Goal: Transaction & Acquisition: Purchase product/service

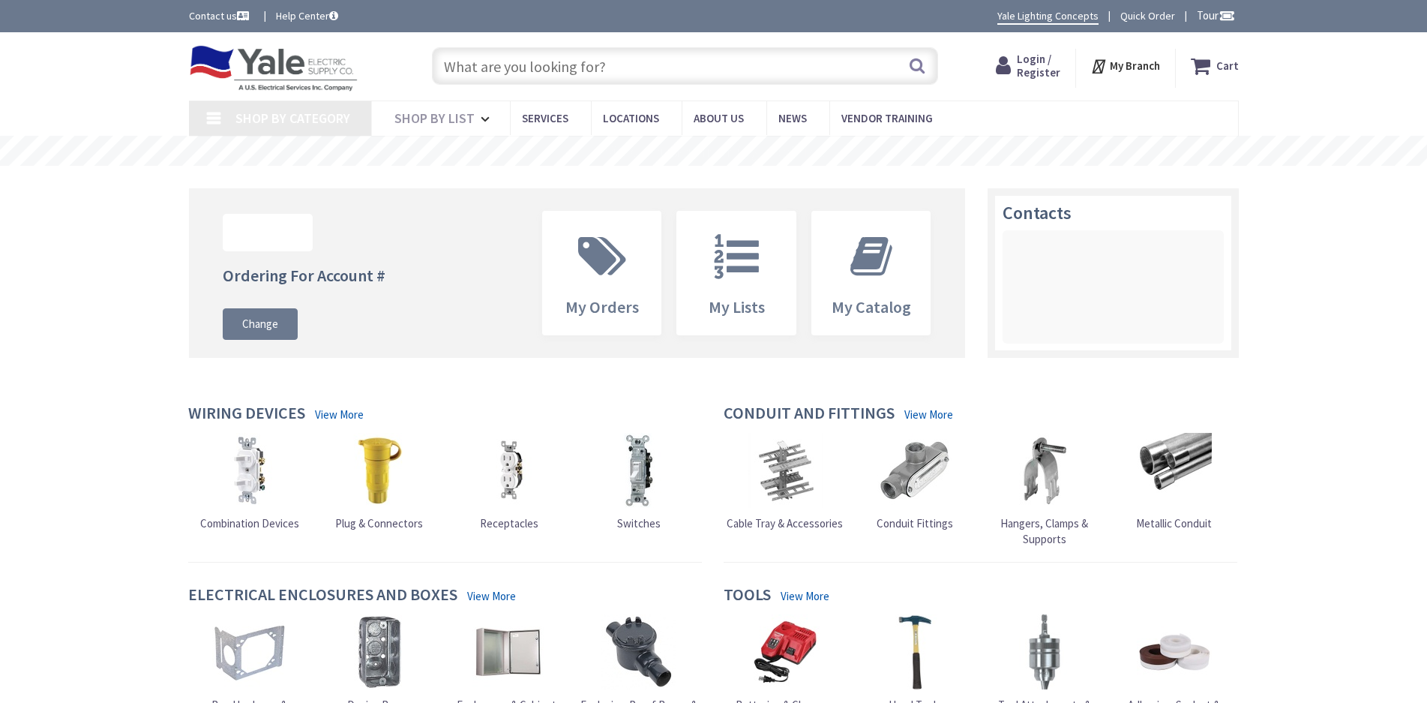
type input "[PERSON_NAME][GEOGRAPHIC_DATA], [STREET_ADDRESS]"
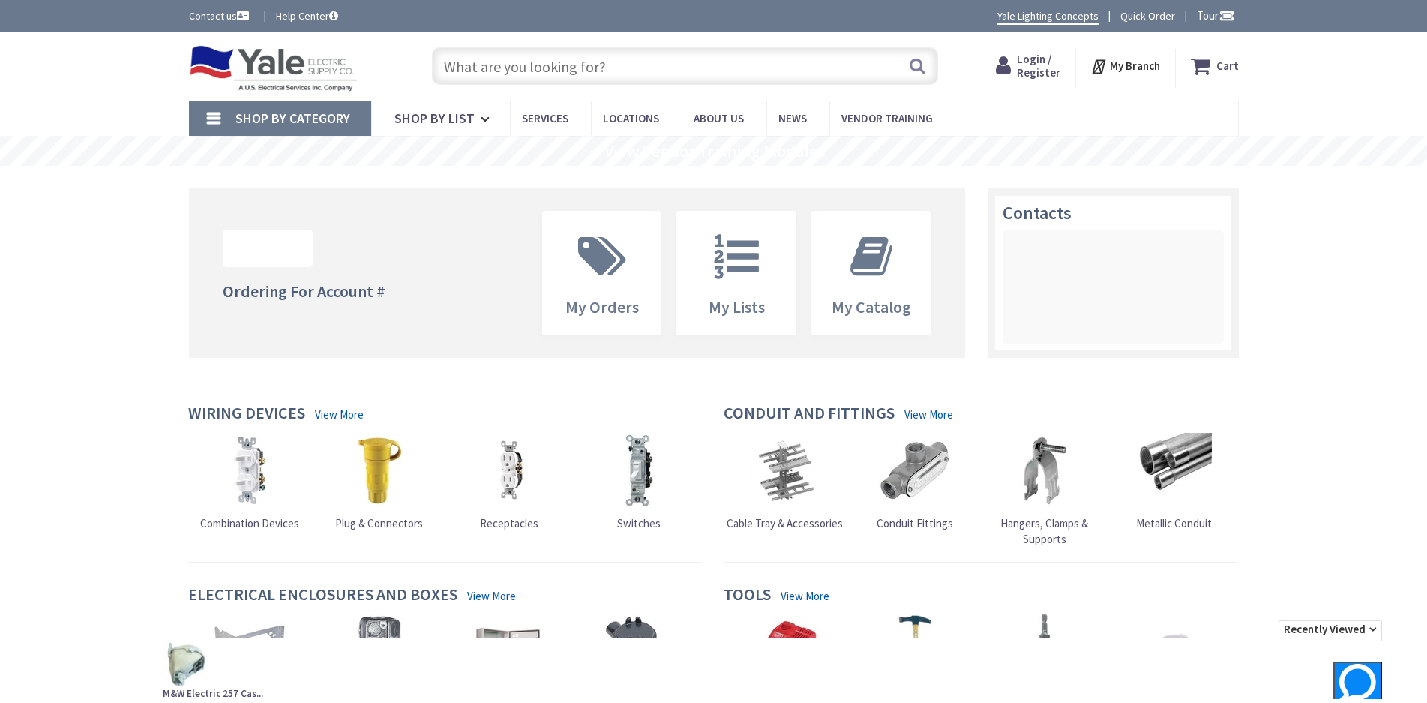
click at [1135, 12] on link "Quick Order" at bounding box center [1147, 15] width 55 height 15
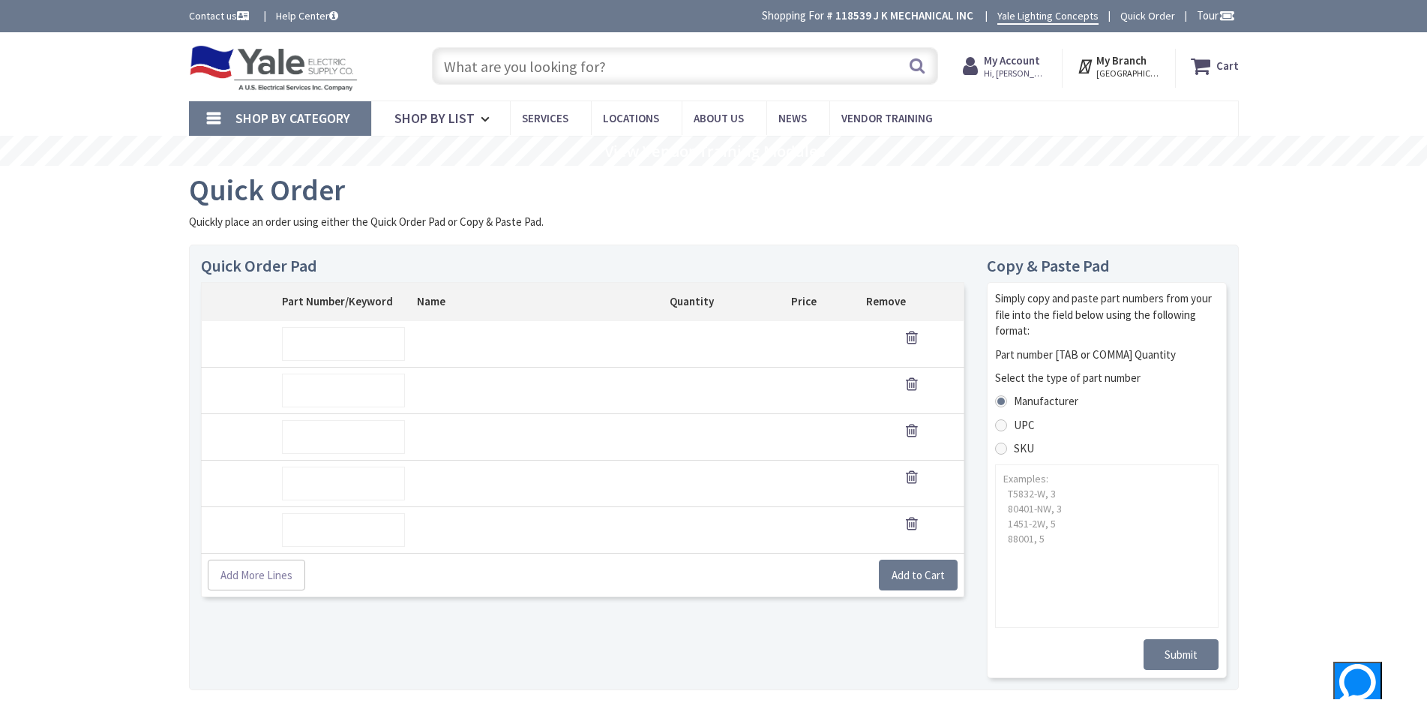
click at [357, 329] on input "text" at bounding box center [343, 344] width 123 height 34
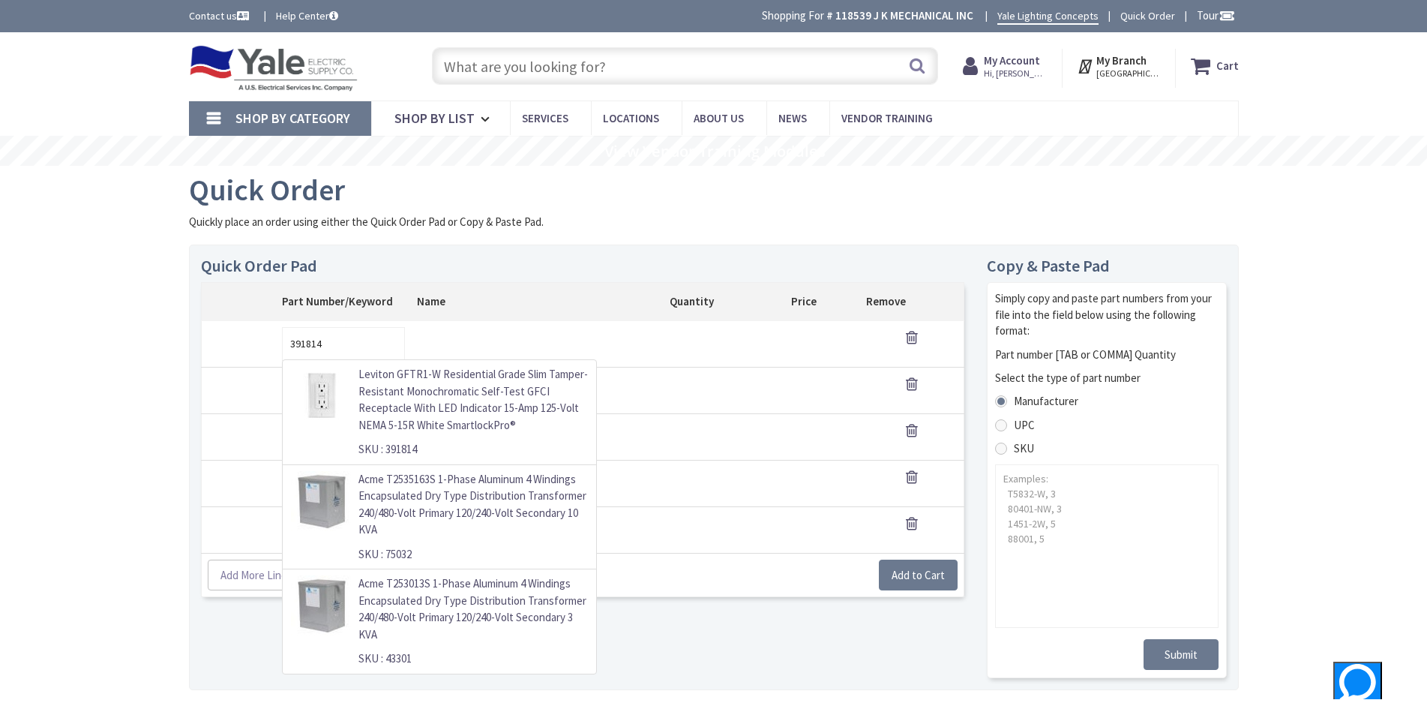
type input "391814"
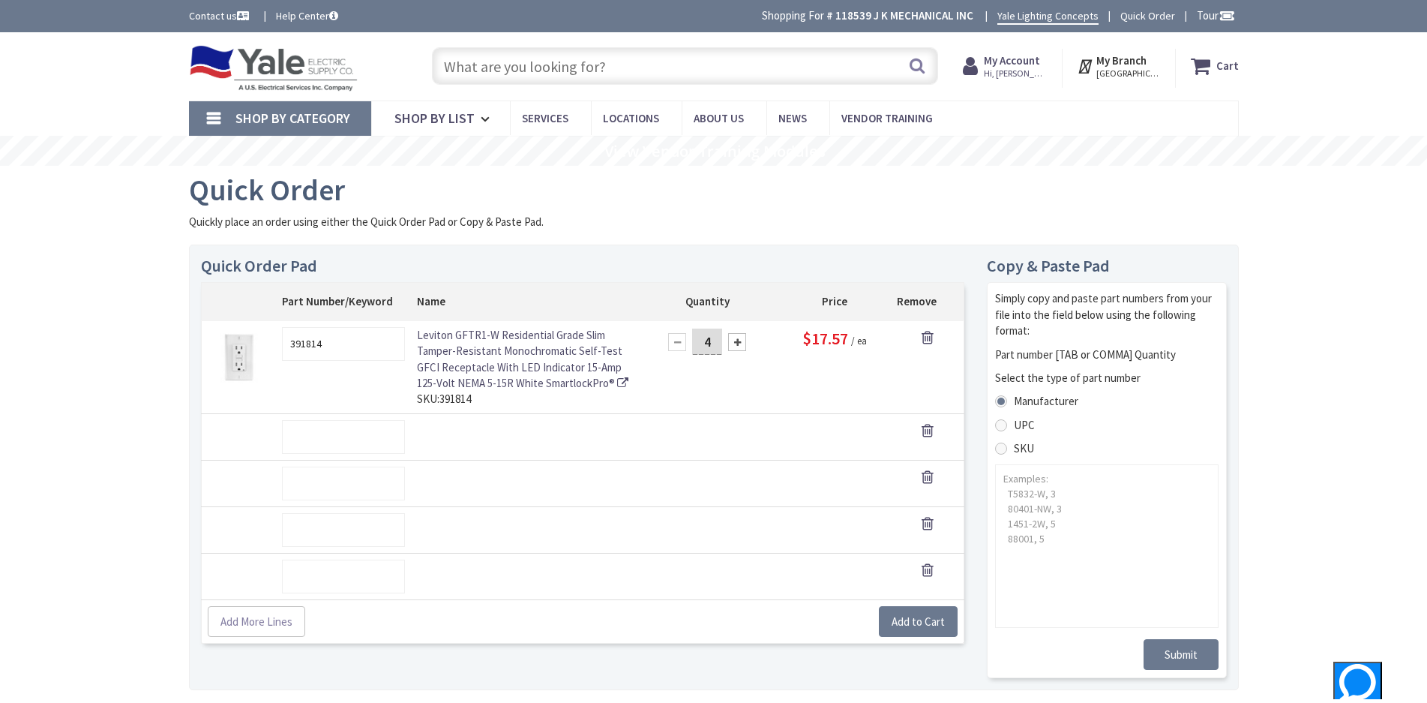
type input "4"
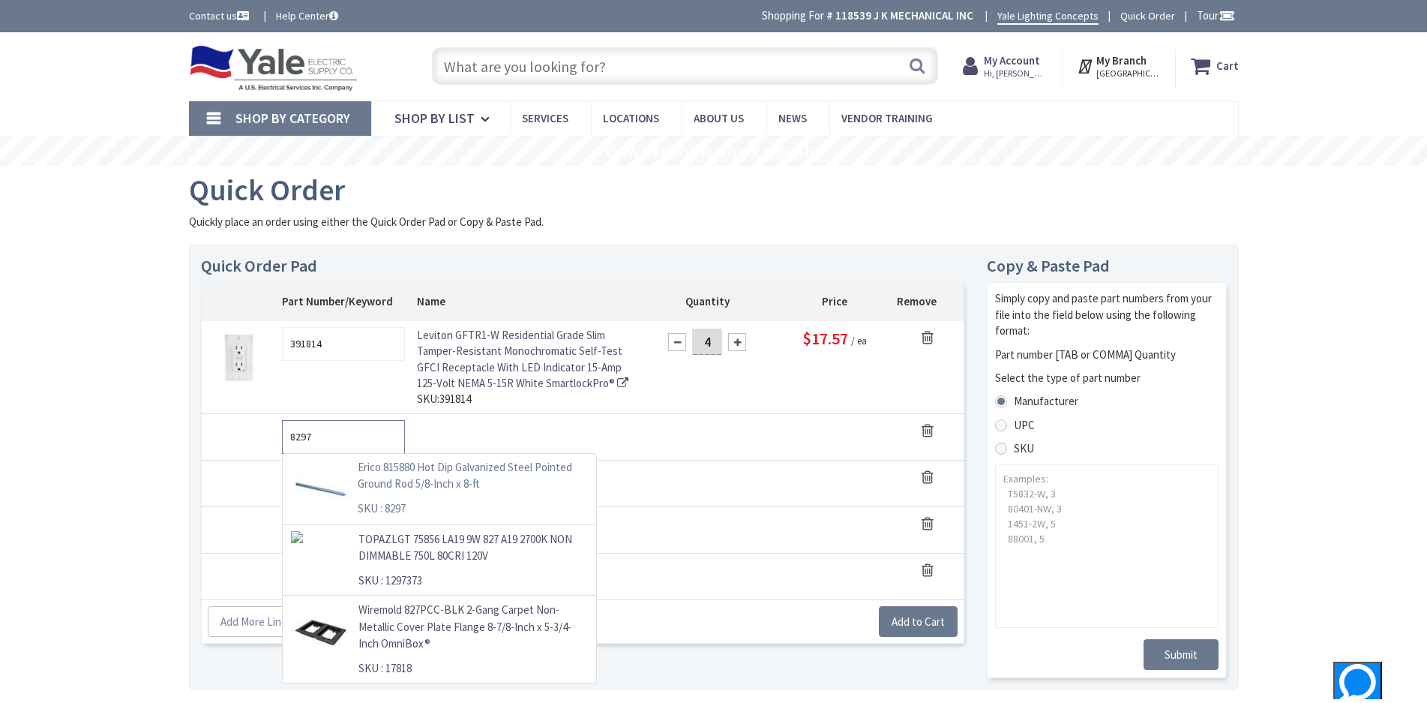
click at [425, 480] on p "Erico 815880 Hot Dip Galvanized Steel Pointed Ground Rod 5/8-Inch x 8-ft" at bounding box center [472, 476] width 229 height 34
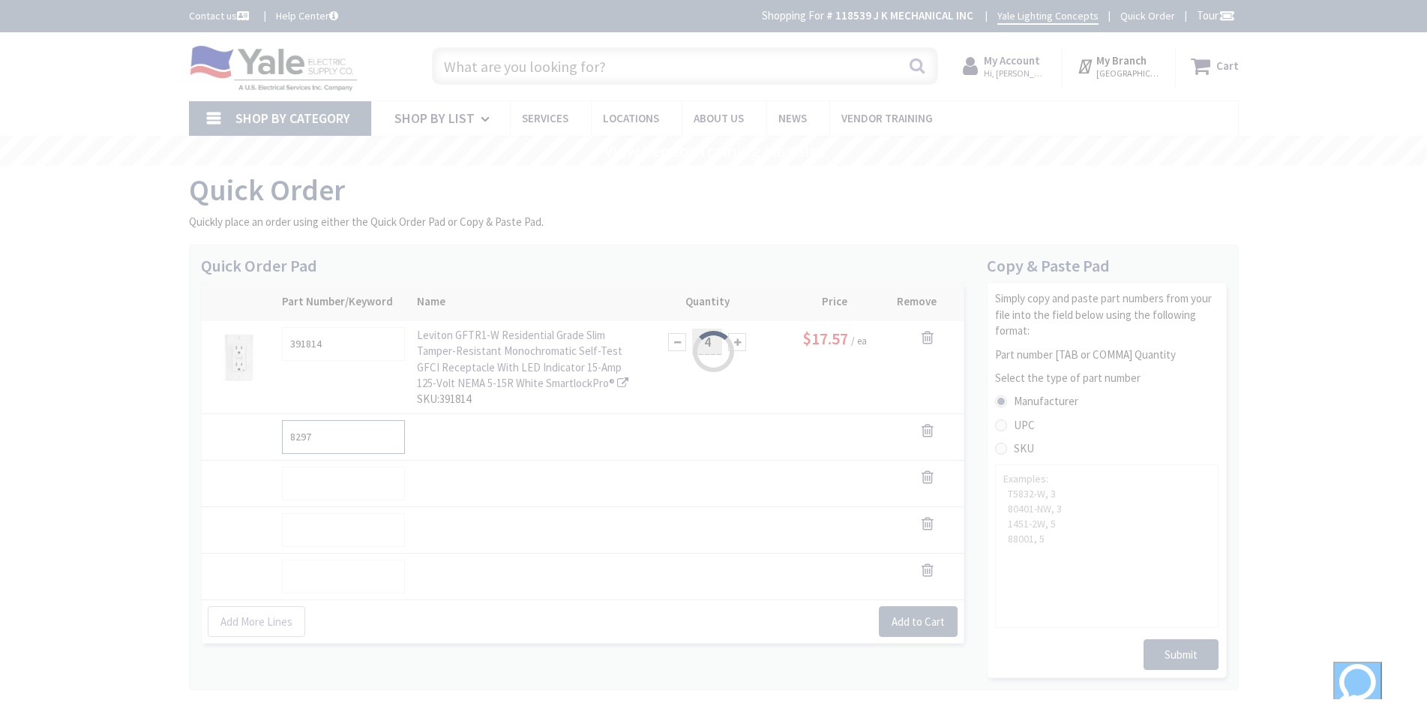
type input "8297"
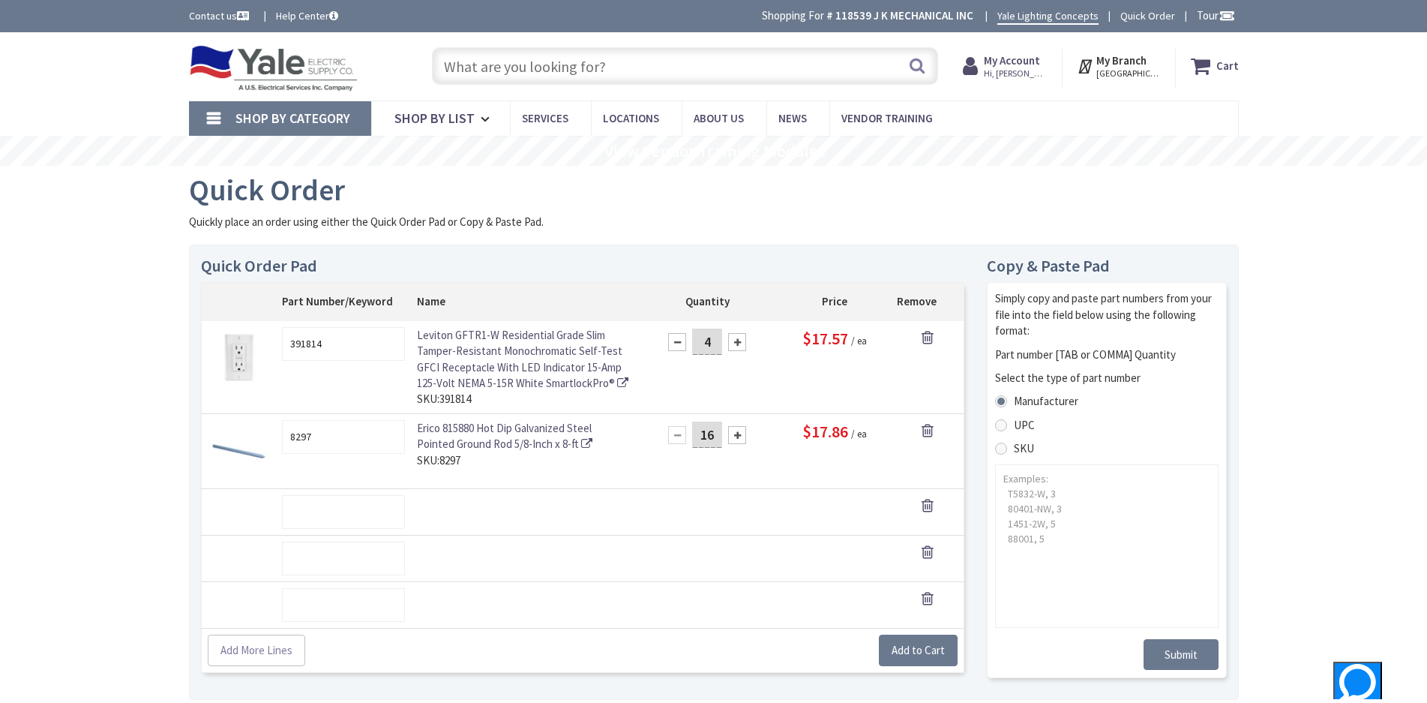
type input "16"
click at [922, 652] on span "Add to Cart" at bounding box center [918, 650] width 53 height 14
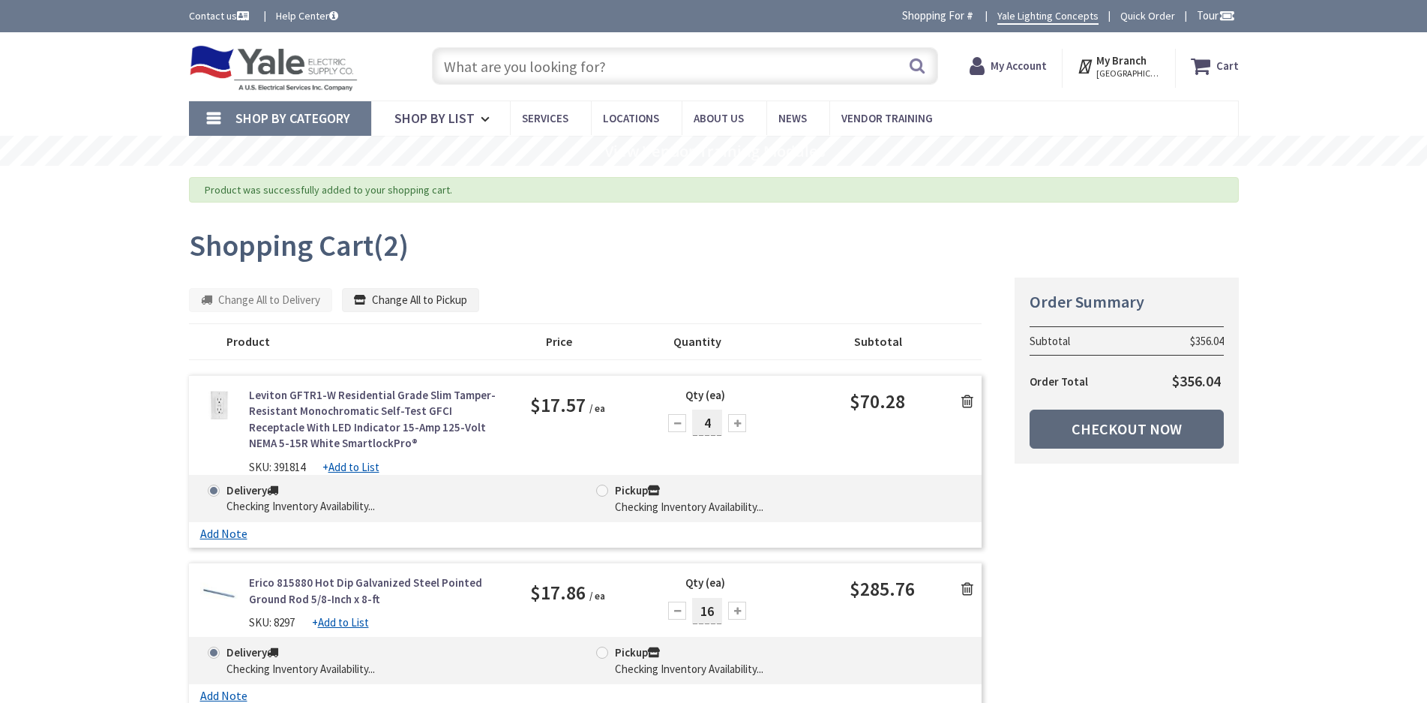
click at [1183, 433] on link "Checkout Now" at bounding box center [1127, 428] width 194 height 39
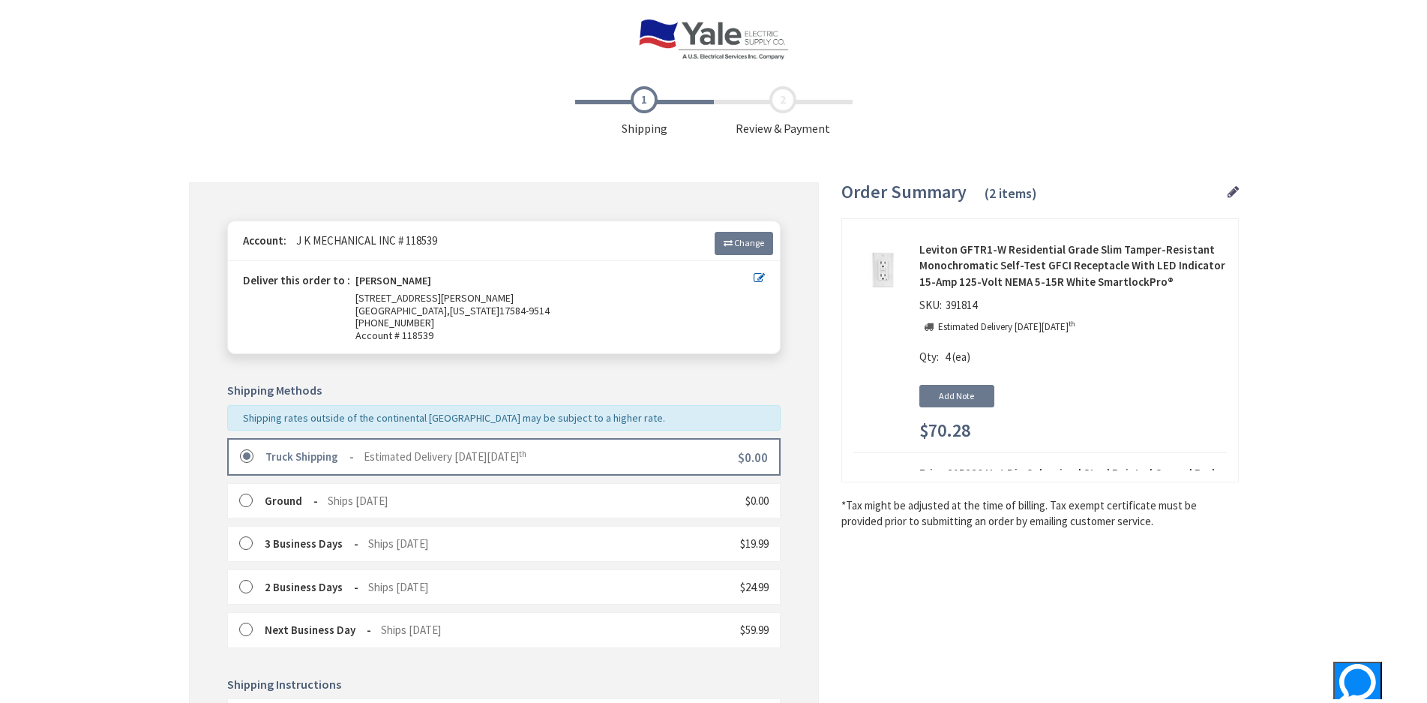
click at [92, 541] on div "Toggle Nav Checkout Shipping Review & Payment Estimated Total $356.04 2 Some it…" at bounding box center [713, 533] width 1427 height 1066
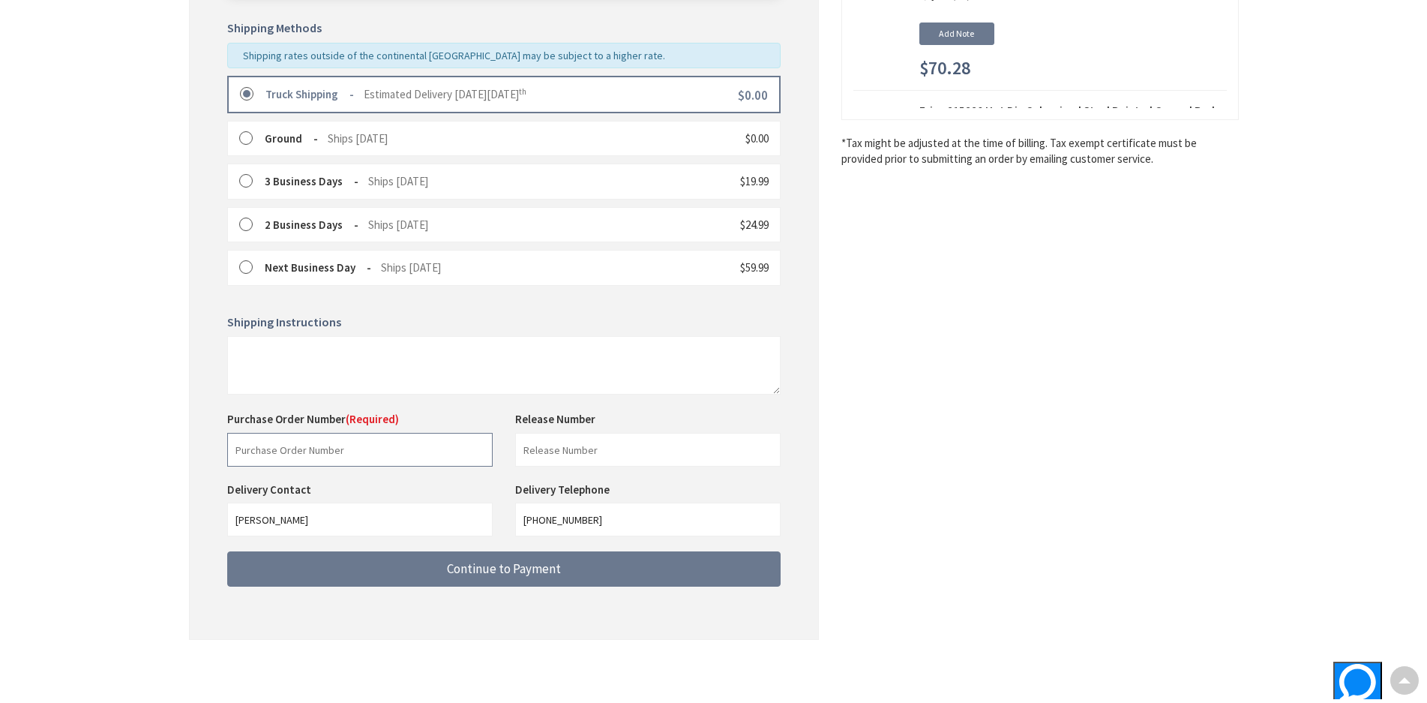
click at [348, 443] on input "text" at bounding box center [359, 450] width 265 height 34
type input "66563"
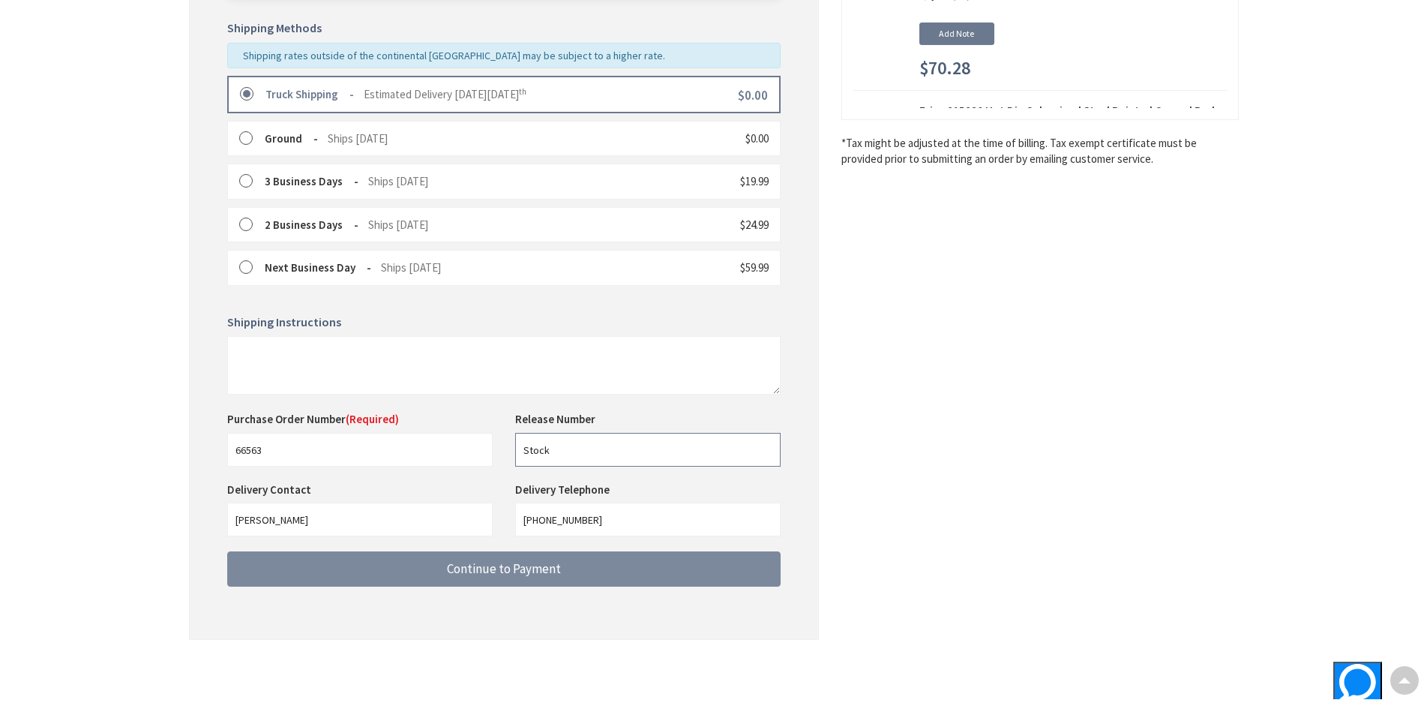
type input "Stock"
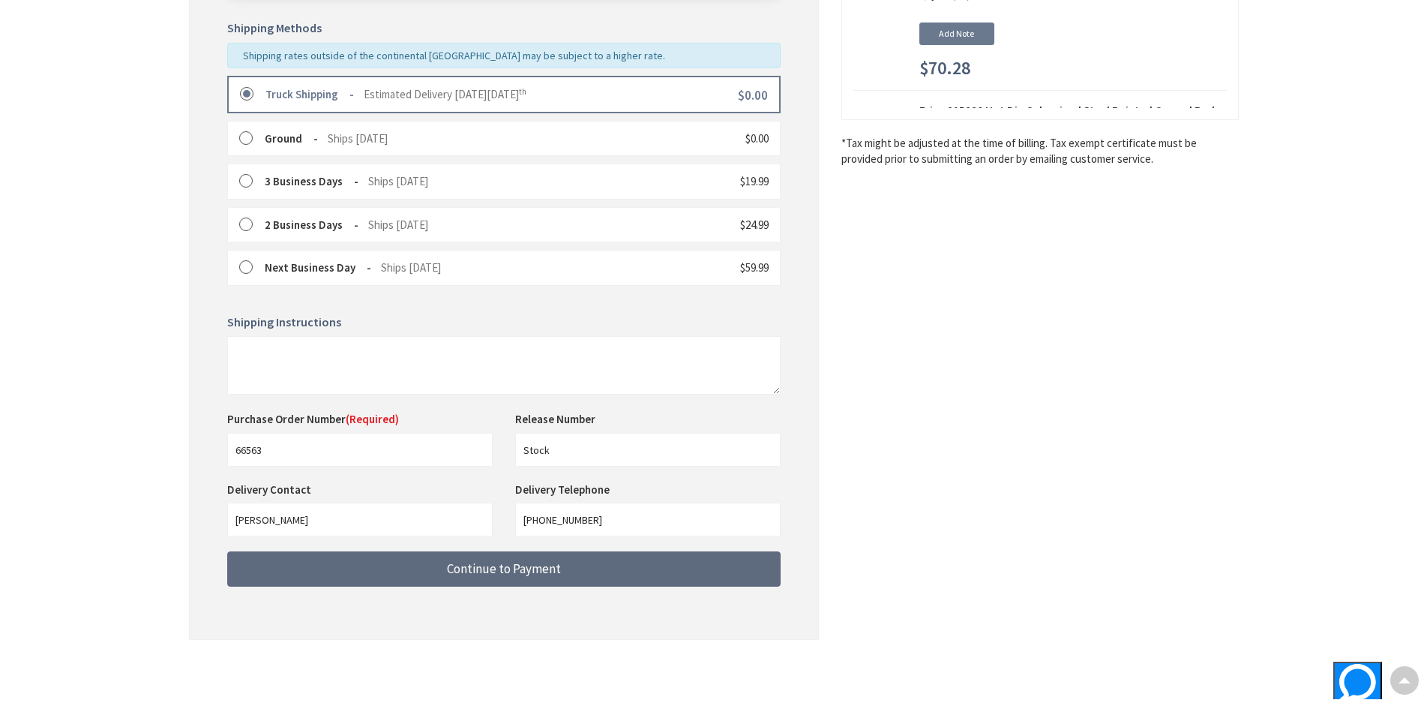
click at [523, 580] on button "Continue to Payment" at bounding box center [503, 568] width 553 height 35
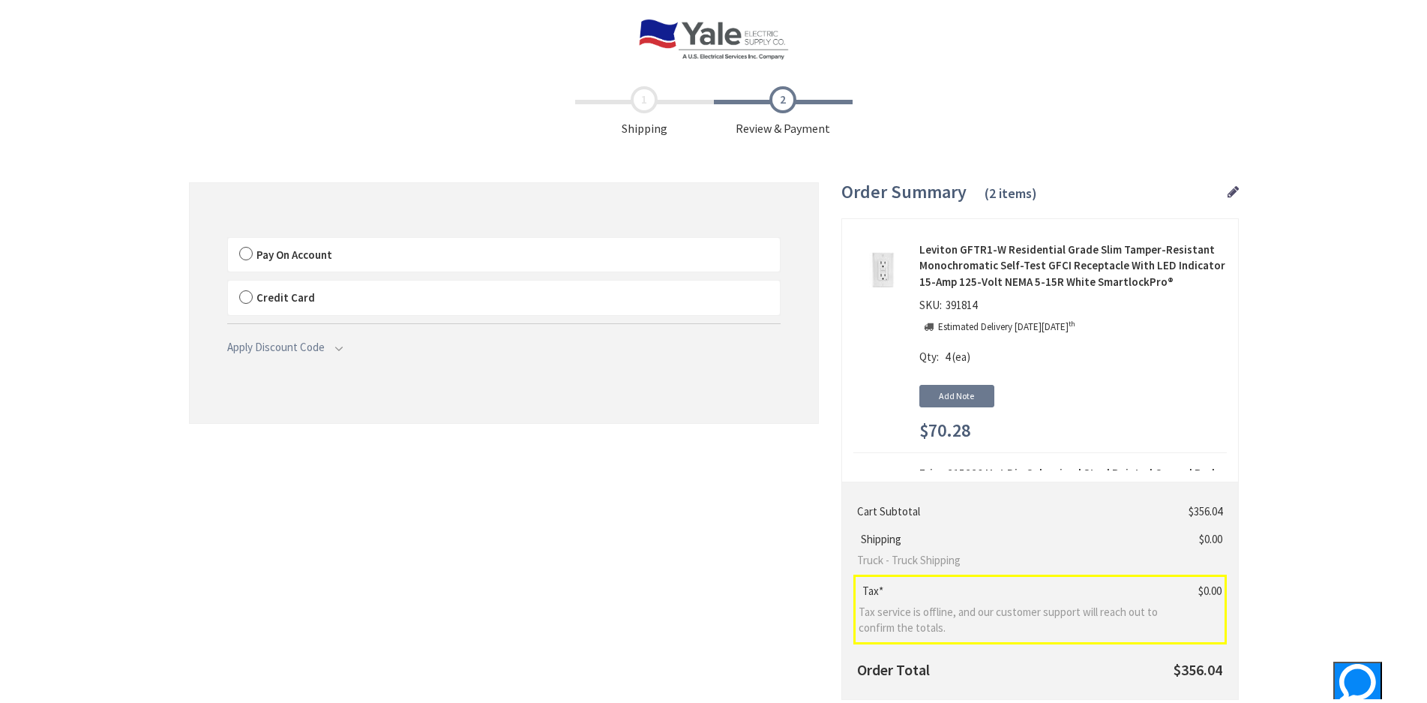
click at [350, 247] on label "Pay On Account" at bounding box center [504, 255] width 552 height 34
click at [228, 241] on input "Pay On Account" at bounding box center [228, 241] width 0 height 0
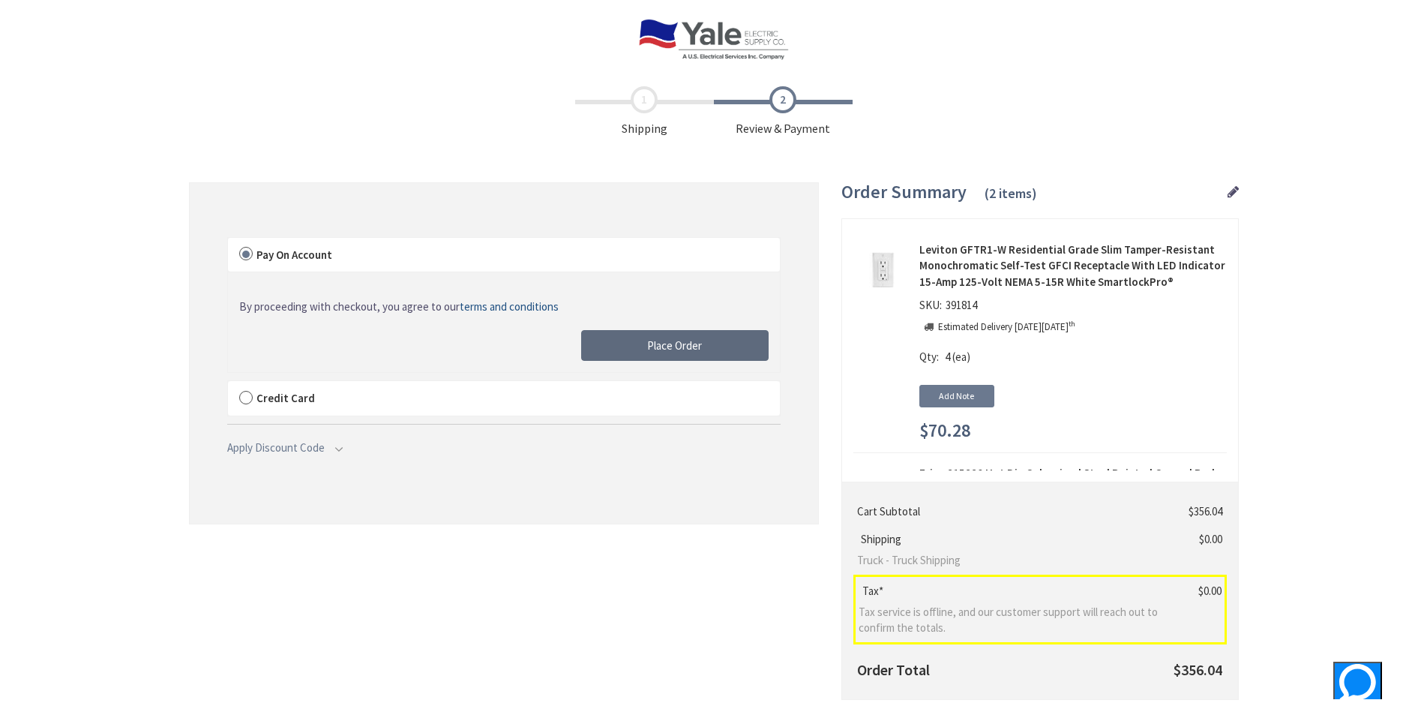
click at [658, 348] on span "Place Order" at bounding box center [674, 345] width 55 height 14
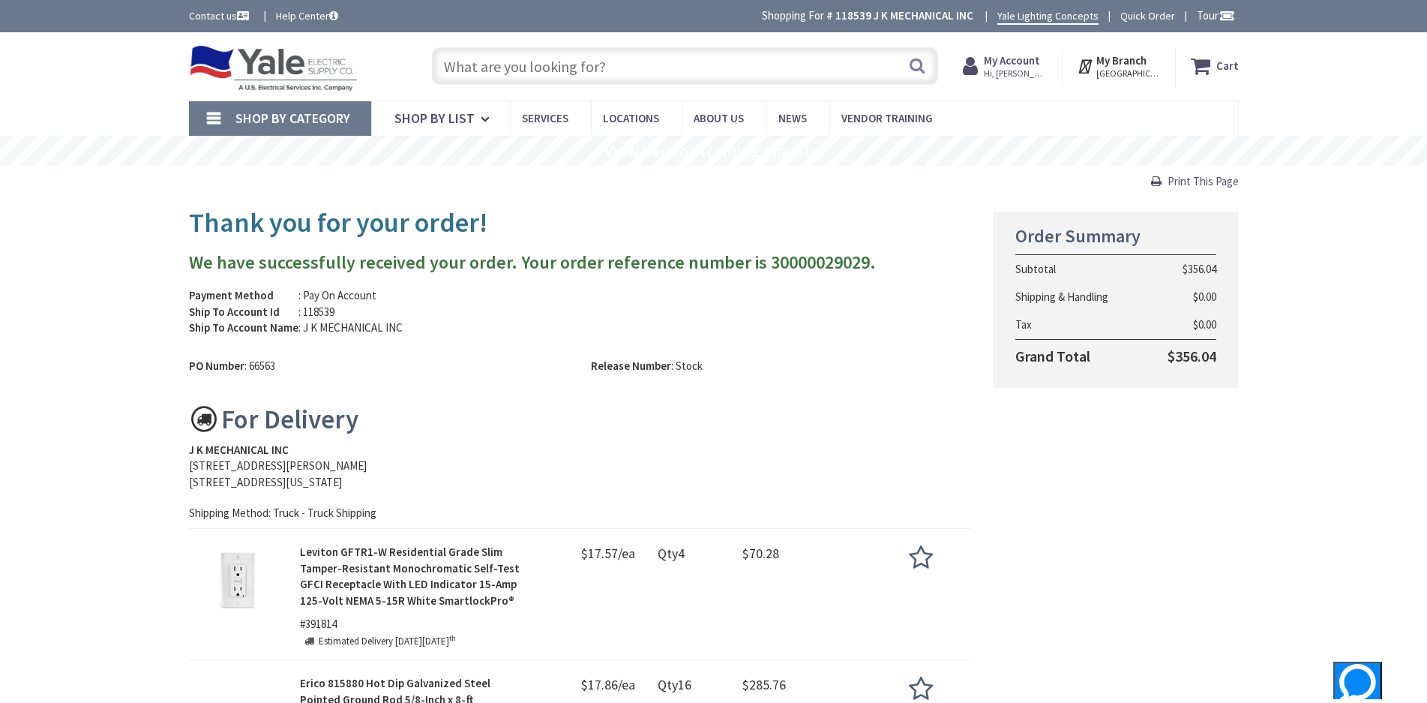
click at [1186, 181] on span "Print This Page" at bounding box center [1203, 181] width 71 height 14
